Goal: Transaction & Acquisition: Purchase product/service

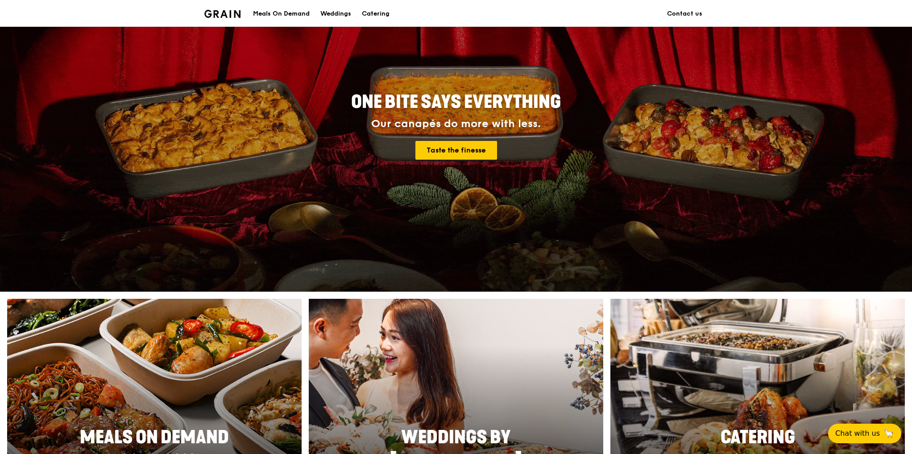
scroll to position [178, 0]
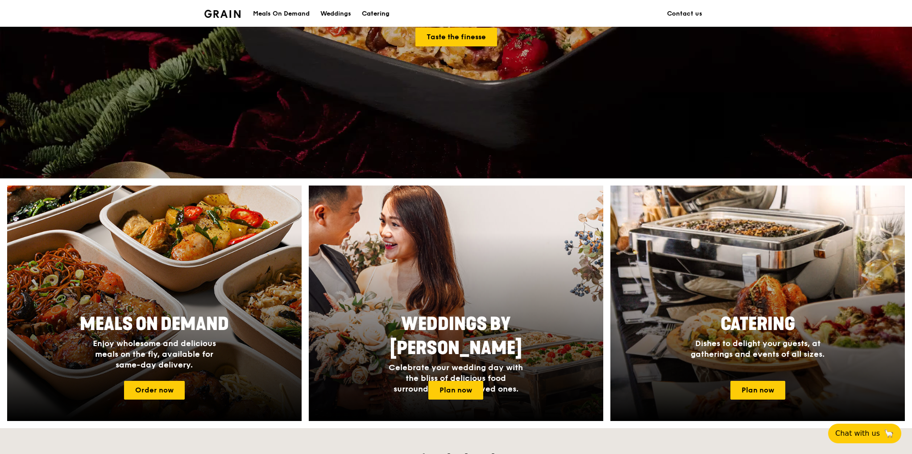
click at [372, 15] on div "Catering" at bounding box center [376, 13] width 28 height 27
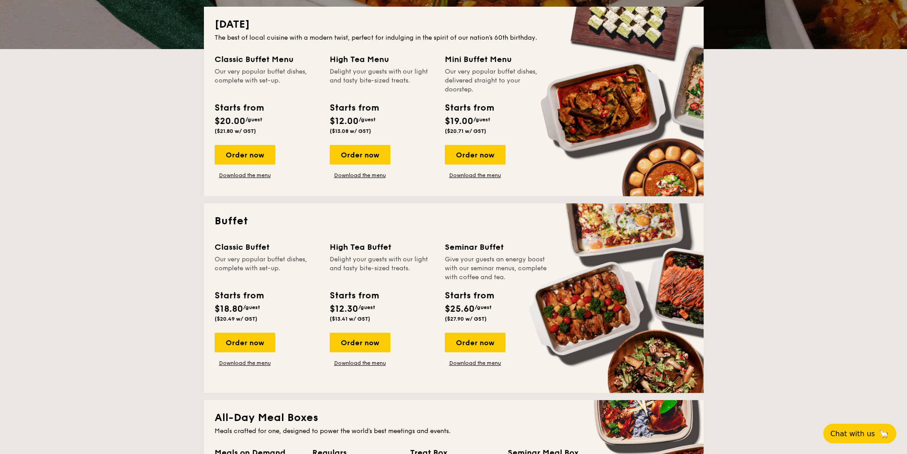
scroll to position [187, 0]
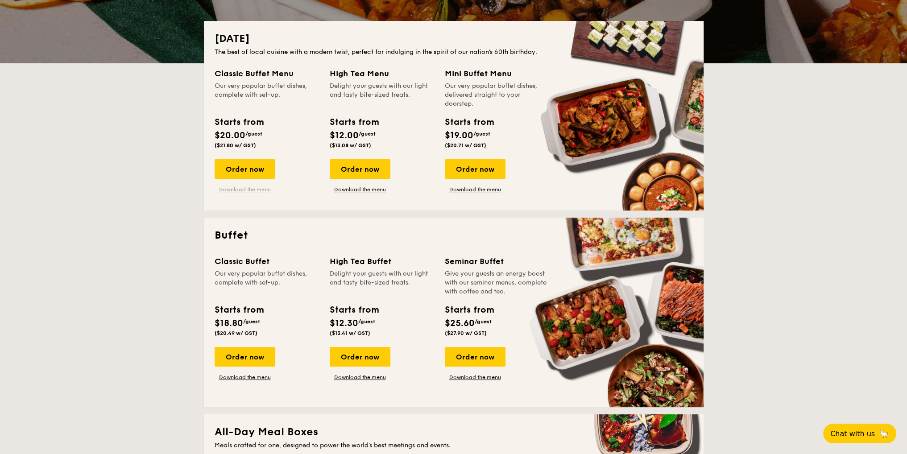
click at [251, 187] on link "Download the menu" at bounding box center [245, 189] width 61 height 7
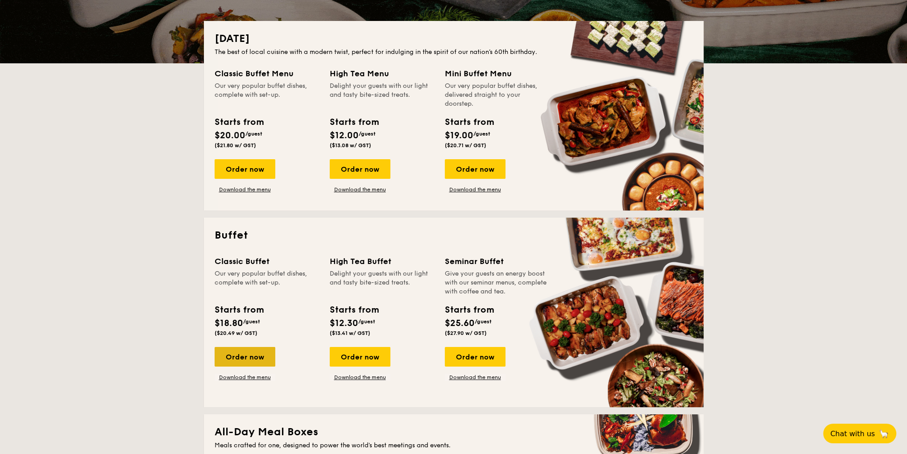
click at [243, 354] on div "Order now" at bounding box center [245, 357] width 61 height 20
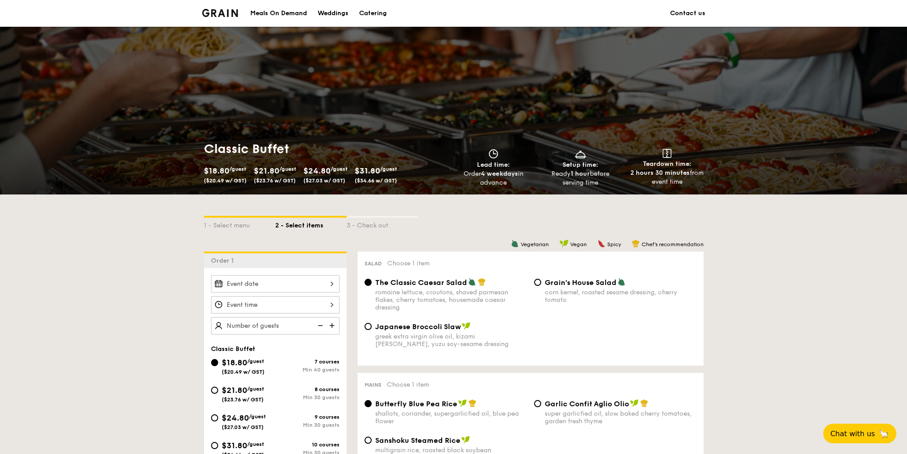
click at [331, 174] on span "$24.80" at bounding box center [316, 171] width 27 height 10
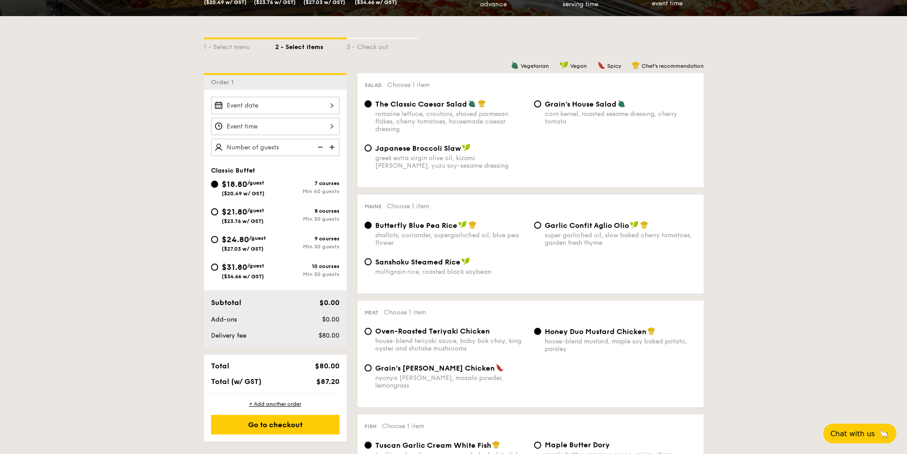
scroll to position [45, 0]
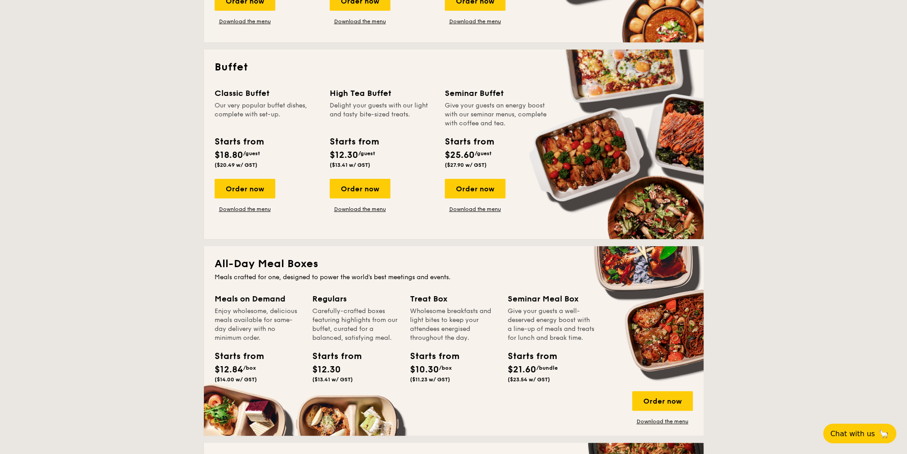
scroll to position [410, 0]
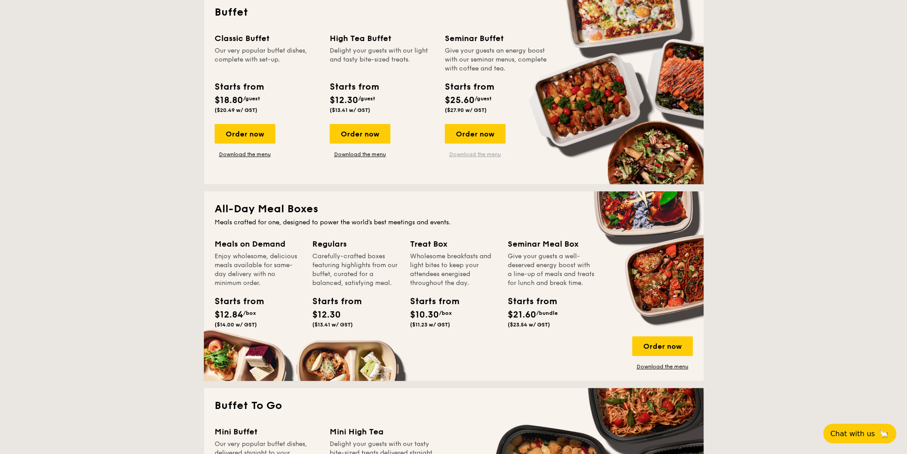
click at [490, 155] on link "Download the menu" at bounding box center [475, 154] width 61 height 7
